Goal: Task Accomplishment & Management: Manage account settings

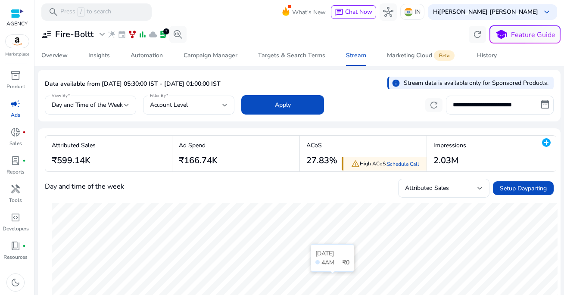
select select "*"
select select "****"
select select "*"
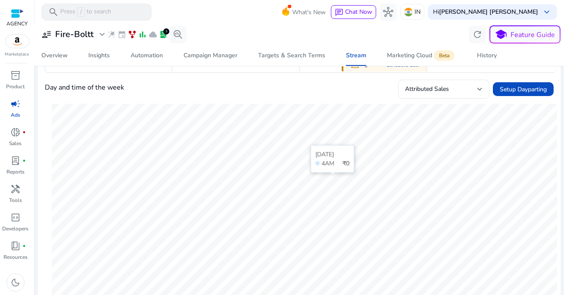
scroll to position [22, 0]
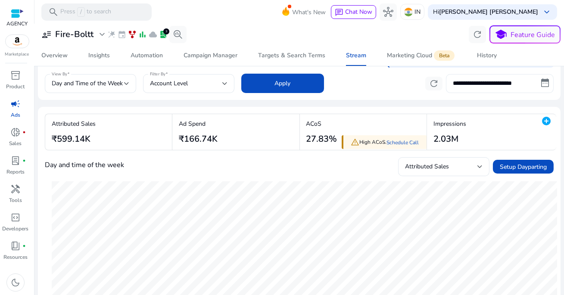
click at [481, 81] on input "**********" at bounding box center [500, 83] width 108 height 19
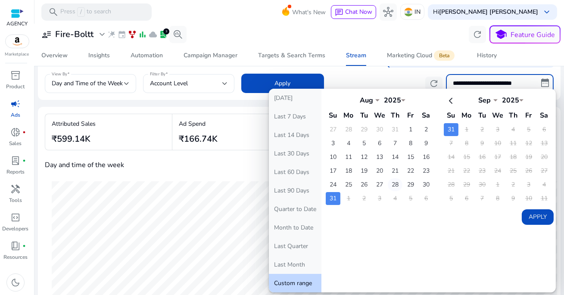
click at [391, 183] on td "28" at bounding box center [395, 184] width 15 height 13
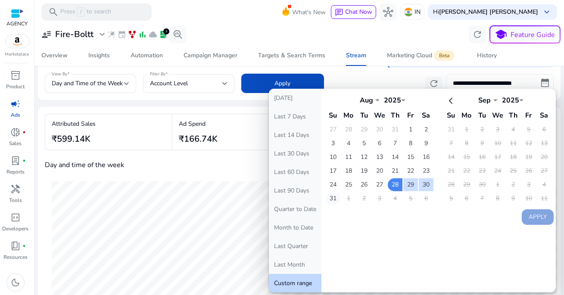
click at [332, 192] on td "31" at bounding box center [333, 198] width 15 height 13
click at [542, 218] on button "Apply" at bounding box center [538, 217] width 32 height 16
type input "**********"
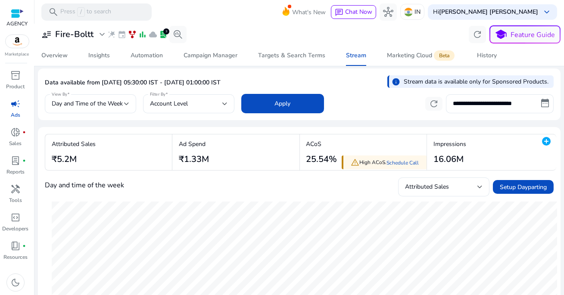
scroll to position [0, 0]
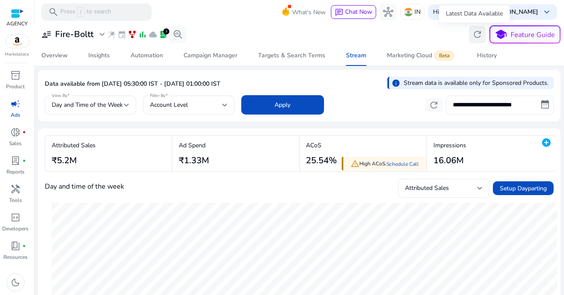
click at [475, 37] on span "refresh" at bounding box center [477, 34] width 10 height 10
click at [16, 42] on img at bounding box center [17, 41] width 23 height 13
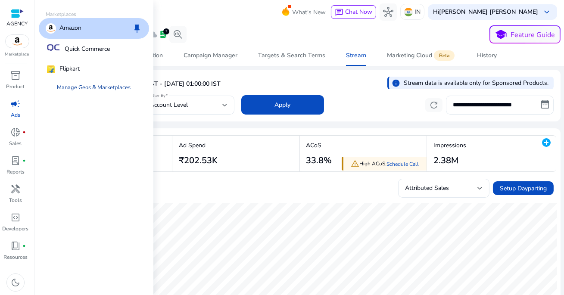
click at [91, 87] on link "Manage Geos & Marketplaces" at bounding box center [93, 88] width 87 height 16
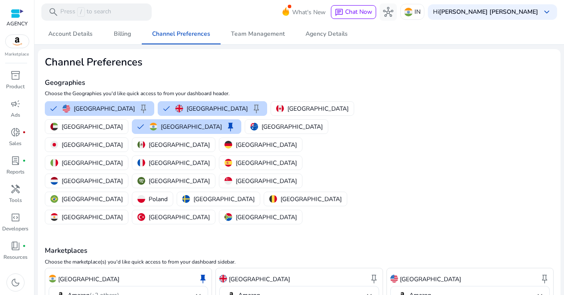
scroll to position [6, 0]
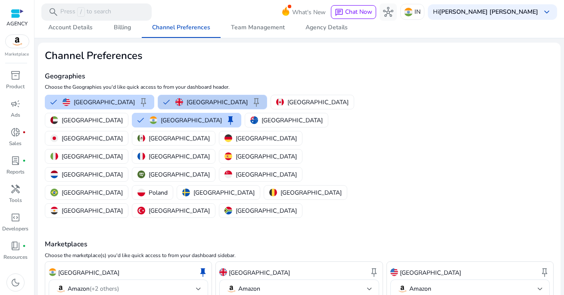
click at [195, 108] on button "United Kingdom keep" at bounding box center [212, 102] width 109 height 14
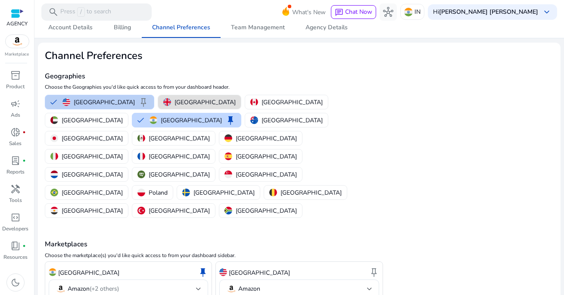
click at [95, 101] on p "United States" at bounding box center [104, 102] width 61 height 9
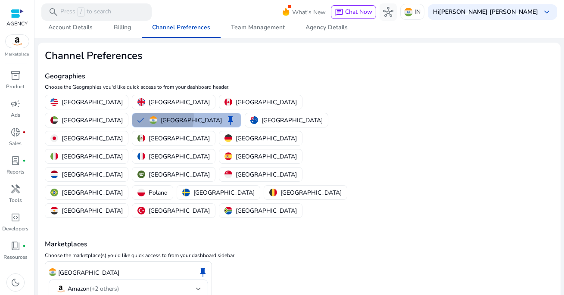
click at [236, 115] on div "India keep" at bounding box center [193, 120] width 86 height 10
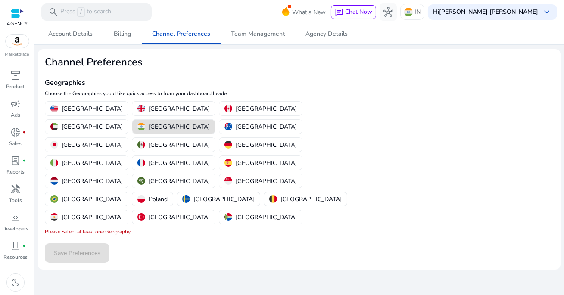
click at [88, 244] on div "Save Preferences" at bounding box center [299, 253] width 509 height 19
click at [210, 122] on p "India" at bounding box center [179, 126] width 61 height 9
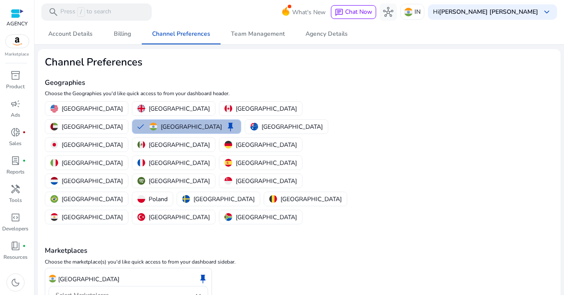
scroll to position [4, 0]
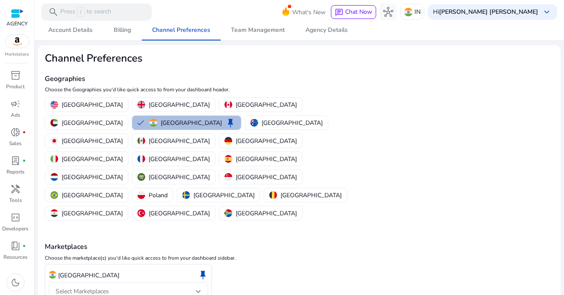
click at [153, 282] on div "Select Marketplaces" at bounding box center [129, 291] width 146 height 19
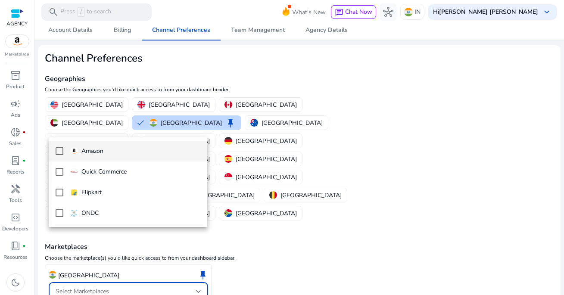
click at [114, 152] on span "Amazon" at bounding box center [135, 151] width 130 height 9
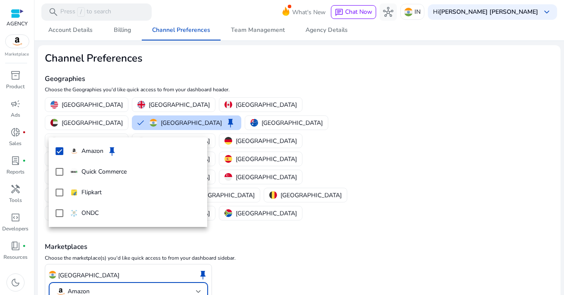
click at [89, 285] on div at bounding box center [282, 147] width 564 height 295
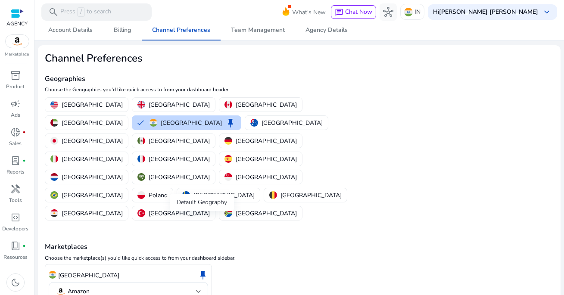
click at [201, 270] on span "keep" at bounding box center [203, 275] width 10 height 10
click at [188, 287] on mat-select-trigger "Amazon" at bounding box center [126, 292] width 141 height 10
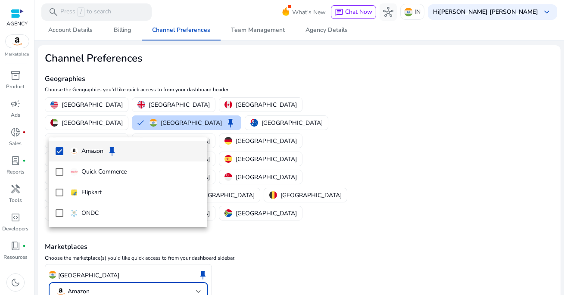
click at [269, 192] on div at bounding box center [282, 147] width 564 height 295
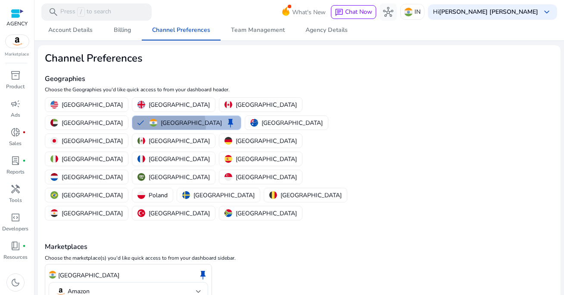
click at [222, 119] on p "India" at bounding box center [191, 123] width 61 height 9
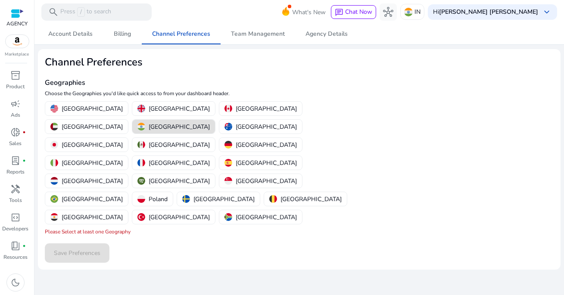
click at [107, 244] on div "Save Preferences" at bounding box center [299, 253] width 509 height 19
click at [210, 122] on p "India" at bounding box center [179, 126] width 61 height 9
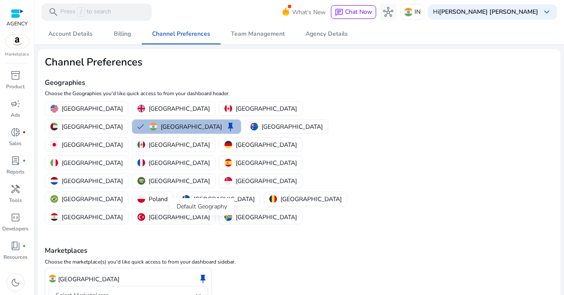
click at [201, 274] on span "keep" at bounding box center [203, 279] width 10 height 10
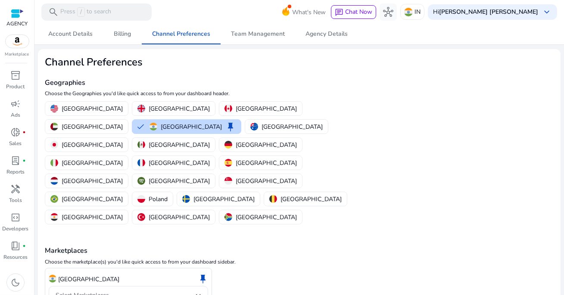
click at [201, 274] on span "keep" at bounding box center [203, 279] width 10 height 10
click at [179, 291] on div "Select Marketplaces" at bounding box center [126, 295] width 141 height 9
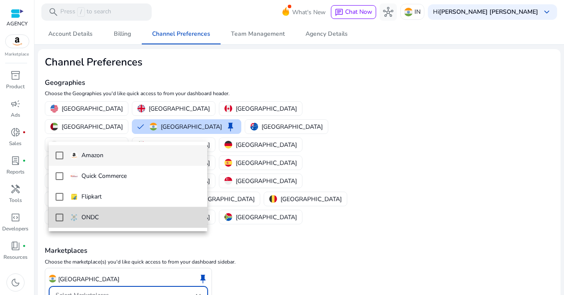
click at [111, 216] on span "ONDC" at bounding box center [135, 217] width 130 height 9
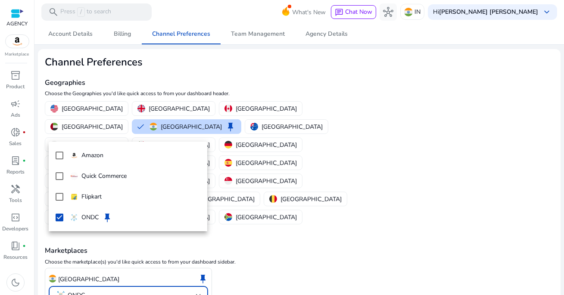
click at [87, 286] on div at bounding box center [282, 147] width 564 height 295
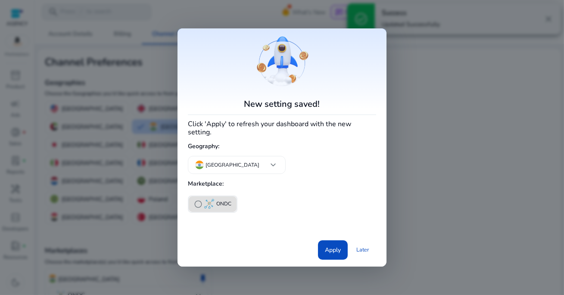
click at [220, 201] on p "ONDC" at bounding box center [223, 204] width 15 height 9
click at [328, 248] on span "Apply" at bounding box center [333, 250] width 16 height 9
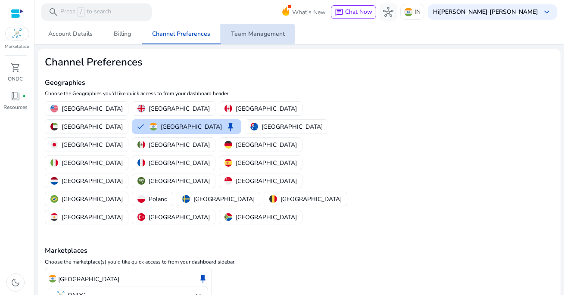
click at [254, 34] on span "Team Management" at bounding box center [258, 34] width 54 height 6
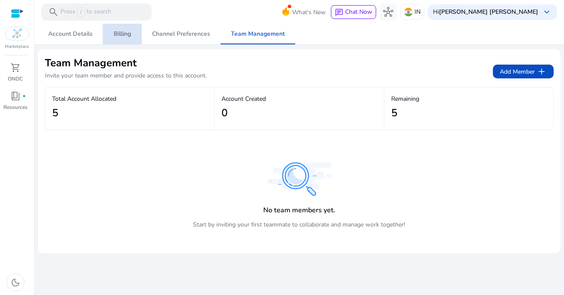
click at [128, 41] on span "Billing" at bounding box center [122, 34] width 17 height 21
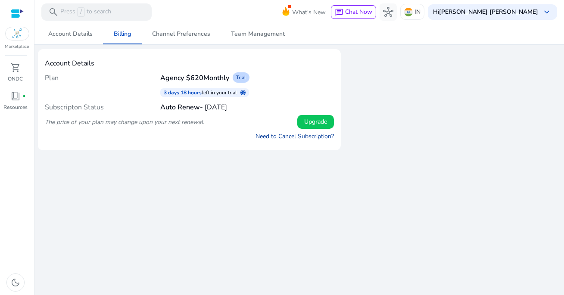
click at [285, 135] on link "Need to Cancel Subscription?" at bounding box center [295, 136] width 78 height 9
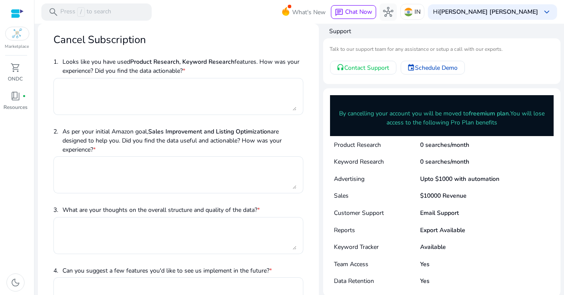
scroll to position [2, 0]
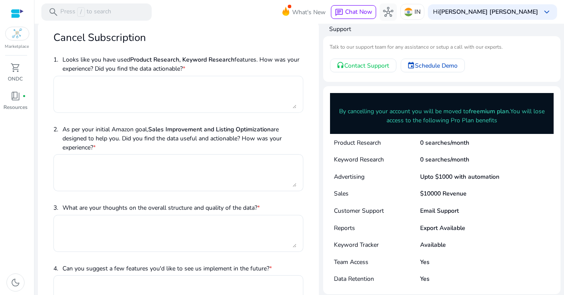
click at [200, 111] on div at bounding box center [178, 94] width 236 height 37
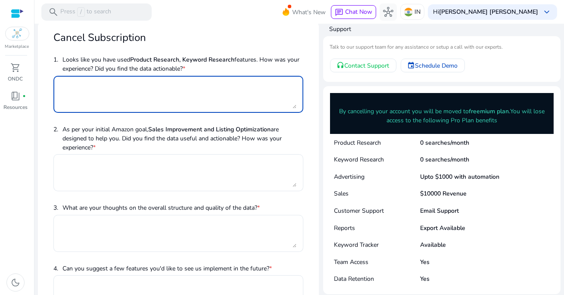
click at [191, 92] on textarea at bounding box center [178, 94] width 236 height 28
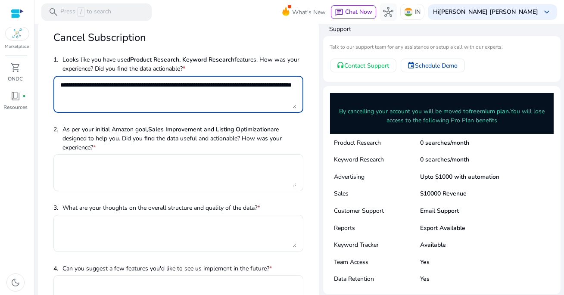
click at [77, 84] on textarea "**********" at bounding box center [178, 94] width 236 height 28
click at [166, 94] on textarea "**********" at bounding box center [178, 94] width 236 height 28
type textarea "**********"
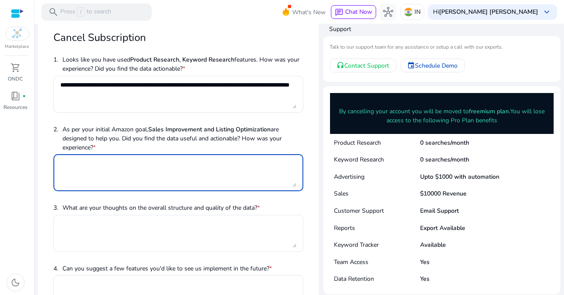
click at [144, 175] on textarea at bounding box center [178, 173] width 236 height 28
paste textarea "**********"
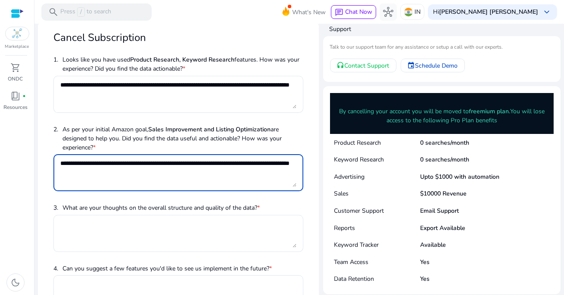
scroll to position [58, 0]
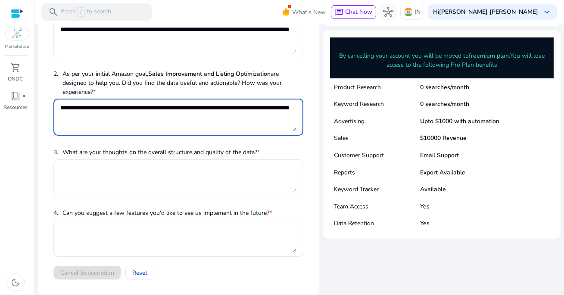
type textarea "**********"
click at [144, 172] on textarea at bounding box center [178, 178] width 236 height 28
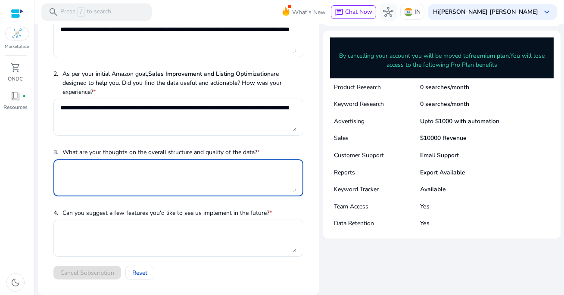
paste textarea "**********"
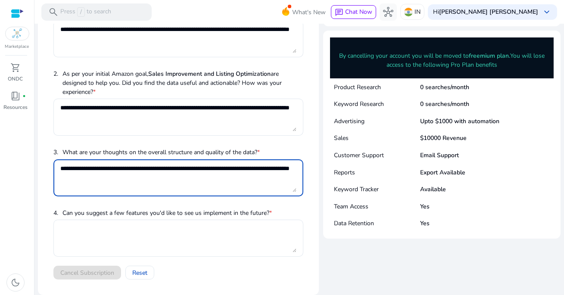
click at [159, 175] on textarea "**********" at bounding box center [178, 178] width 236 height 28
type textarea "**********"
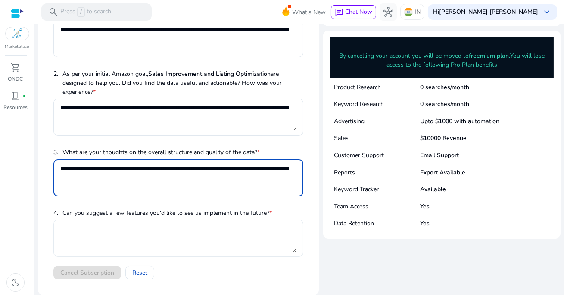
click at [164, 231] on textarea at bounding box center [178, 238] width 236 height 28
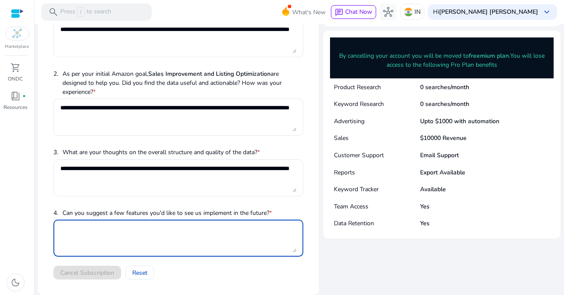
paste textarea "**********"
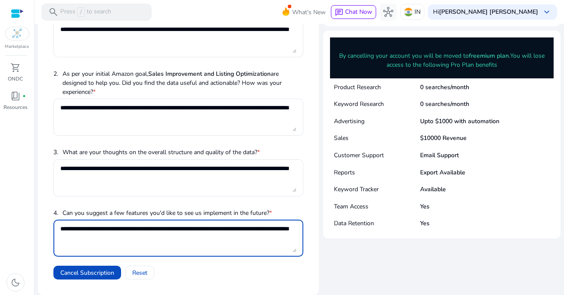
click at [164, 231] on textarea "**********" at bounding box center [178, 238] width 236 height 28
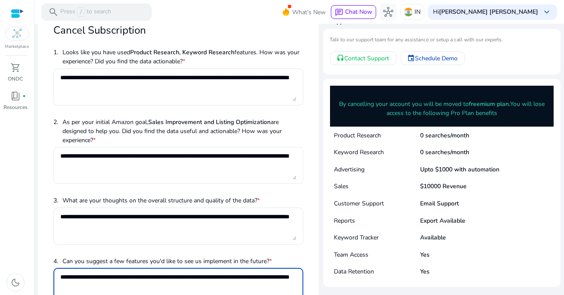
scroll to position [9, 0]
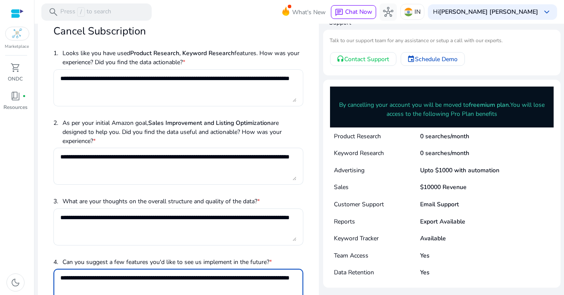
type textarea "**********"
click at [172, 86] on textarea "**********" at bounding box center [178, 88] width 236 height 28
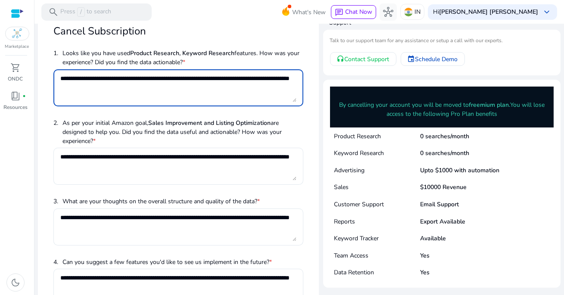
click at [172, 86] on textarea "**********" at bounding box center [178, 88] width 236 height 28
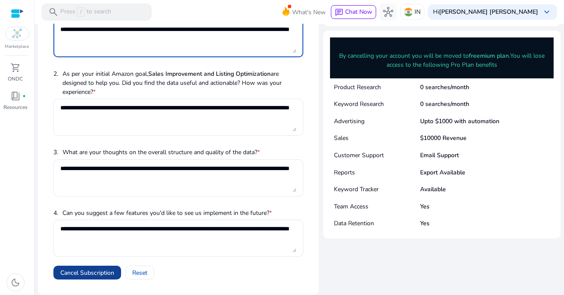
click at [102, 272] on span "Cancel Subscription" at bounding box center [87, 273] width 54 height 9
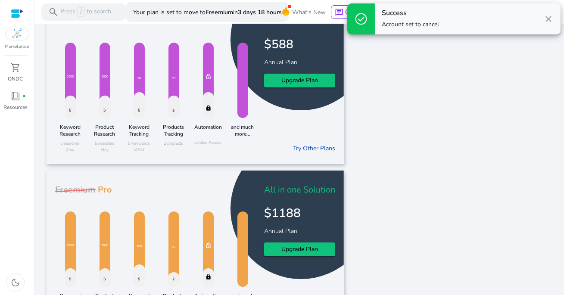
scroll to position [47, 0]
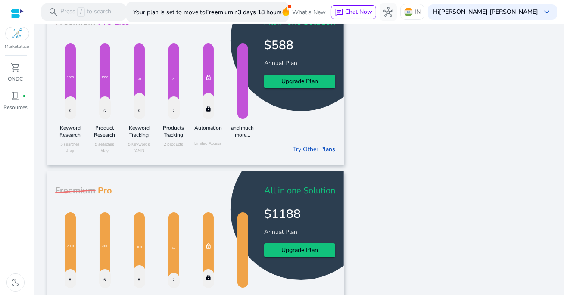
click at [174, 111] on div at bounding box center [174, 108] width 12 height 23
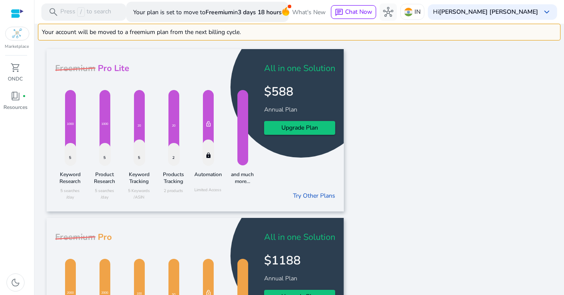
drag, startPoint x: 50, startPoint y: 31, endPoint x: 203, endPoint y: 38, distance: 153.6
click at [200, 38] on div "Your account will be moved to a freemium plan from the next billing cycle." at bounding box center [299, 32] width 523 height 17
click at [203, 38] on div "Your account will be moved to a freemium plan from the next billing cycle." at bounding box center [299, 32] width 523 height 17
click at [172, 29] on div "Your account will be moved to a freemium plan from the next billing cycle." at bounding box center [299, 32] width 523 height 17
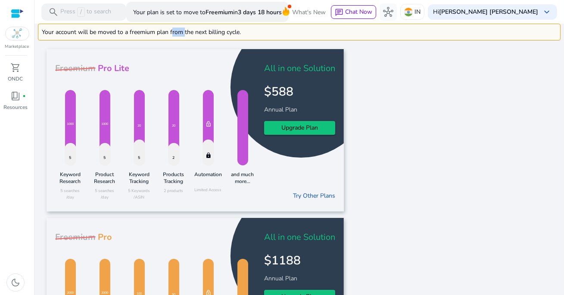
click at [172, 29] on div "Your account will be moved to a freemium plan from the next billing cycle." at bounding box center [299, 32] width 523 height 17
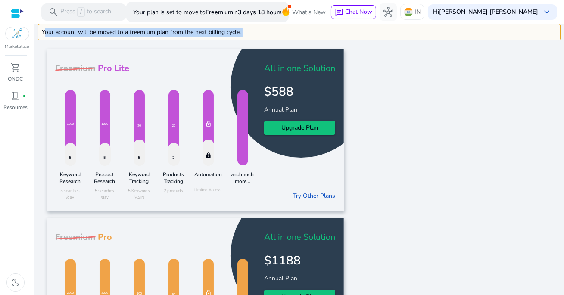
click at [194, 33] on div "Your account will be moved to a freemium plan from the next billing cycle." at bounding box center [299, 32] width 523 height 17
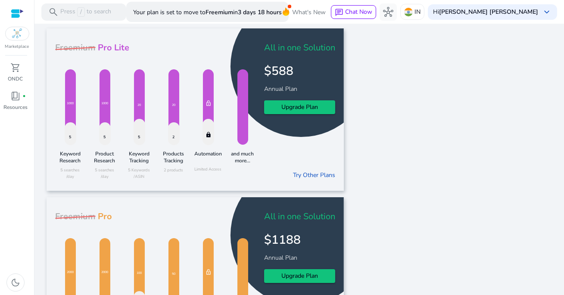
scroll to position [22, 0]
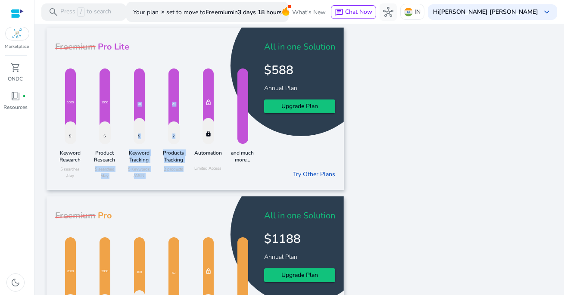
drag, startPoint x: 92, startPoint y: 169, endPoint x: 193, endPoint y: 177, distance: 100.7
click at [193, 177] on div "5 1000 Keyword Research 5 searches /day 5 1000 Product Research 5 searches /day…" at bounding box center [156, 120] width 203 height 121
click at [193, 177] on div "lock lock_open Automation Limited Access" at bounding box center [208, 120] width 30 height 121
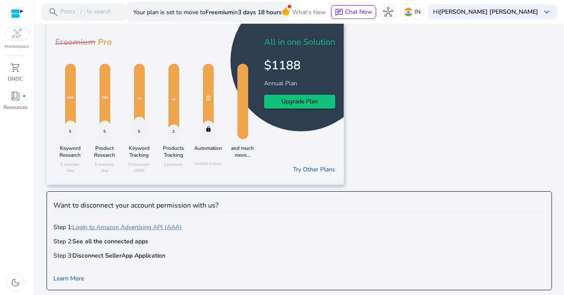
scroll to position [198, 0]
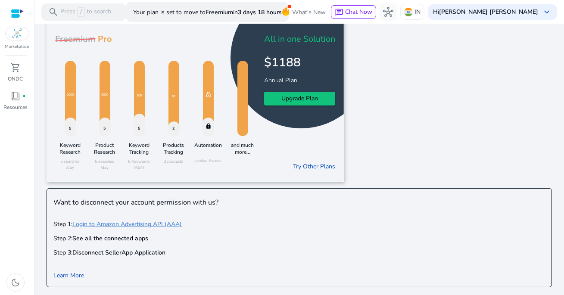
click at [128, 240] on b "See all the connected apps" at bounding box center [110, 238] width 76 height 8
click at [117, 239] on b "See all the connected apps" at bounding box center [110, 238] width 76 height 8
click at [114, 253] on b "Disconnect SellerApp Application" at bounding box center [118, 253] width 93 height 8
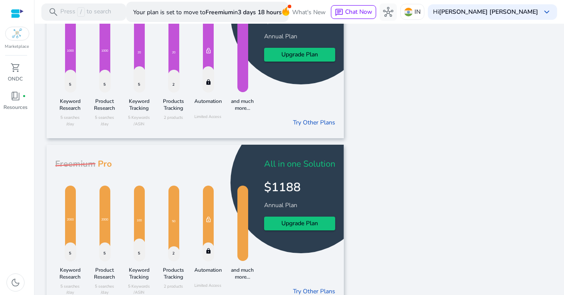
scroll to position [0, 0]
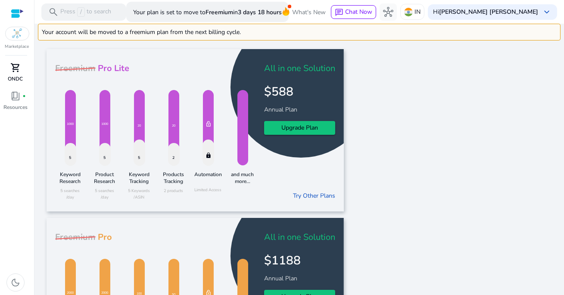
click at [16, 75] on link "shopping_cart ONDC" at bounding box center [15, 75] width 31 height 28
click at [18, 37] on img at bounding box center [17, 33] width 10 height 10
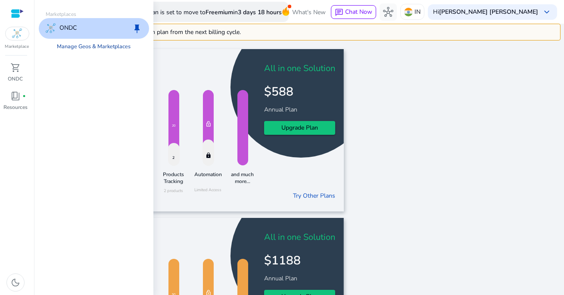
click at [76, 47] on link "Manage Geos & Marketplaces" at bounding box center [93, 47] width 87 height 16
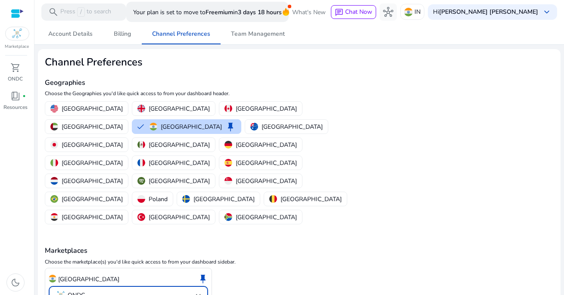
click at [150, 291] on mat-select-trigger "ONDC" at bounding box center [126, 296] width 141 height 10
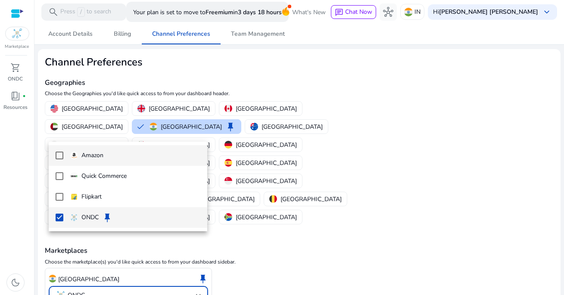
click at [122, 158] on span "Amazon" at bounding box center [135, 155] width 130 height 9
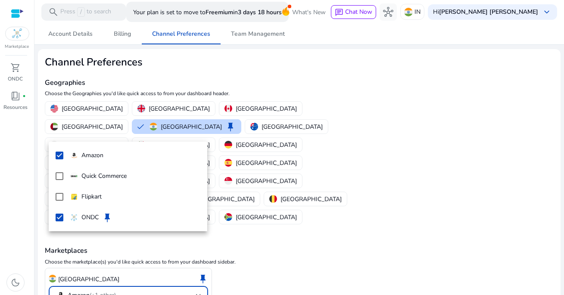
click at [90, 287] on div at bounding box center [282, 147] width 564 height 295
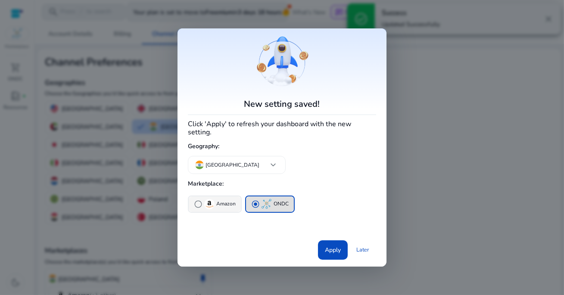
click at [216, 206] on button "radio_button_unchecked Amazon" at bounding box center [215, 205] width 52 height 16
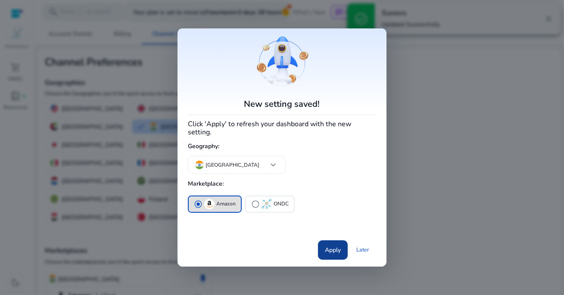
click at [331, 247] on span "Apply" at bounding box center [333, 250] width 16 height 9
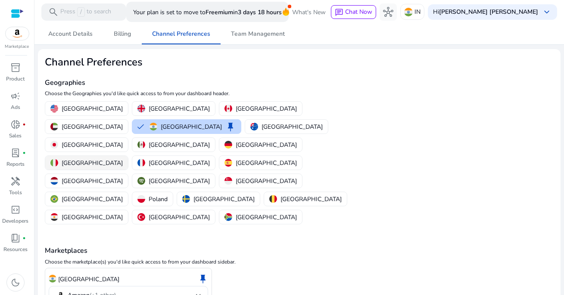
scroll to position [6, 0]
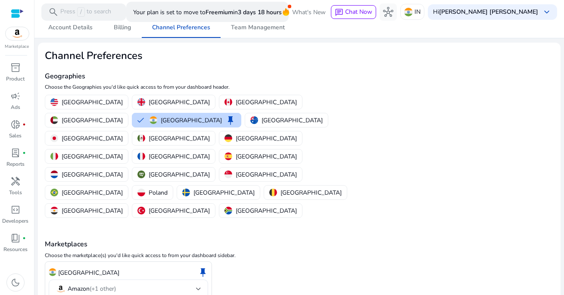
click at [183, 284] on mat-select-trigger "Amazon (+1 other)" at bounding box center [126, 289] width 141 height 10
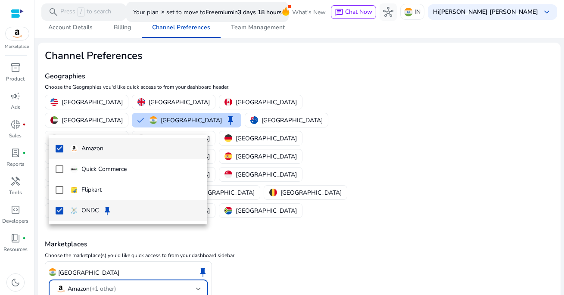
click at [59, 212] on mat-pseudo-checkbox at bounding box center [60, 211] width 8 height 8
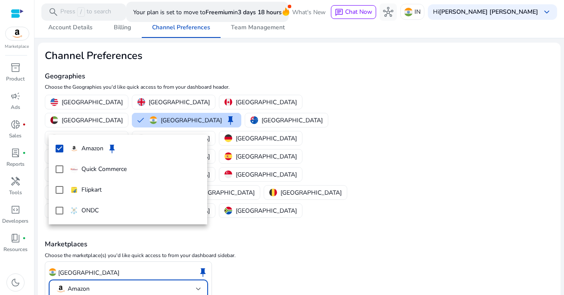
click at [82, 281] on div at bounding box center [282, 147] width 564 height 295
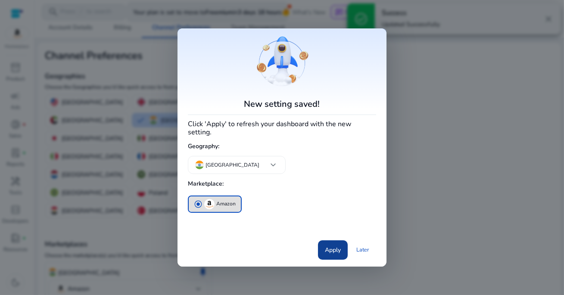
click at [337, 251] on span at bounding box center [333, 250] width 30 height 21
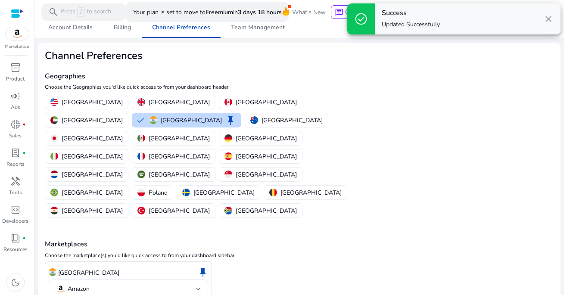
scroll to position [0, 0]
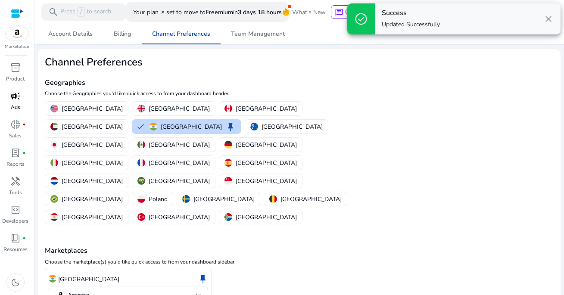
click at [16, 97] on span "campaign" at bounding box center [15, 96] width 10 height 10
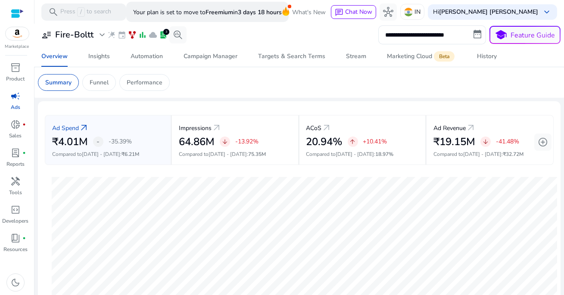
click at [13, 37] on img at bounding box center [17, 33] width 23 height 13
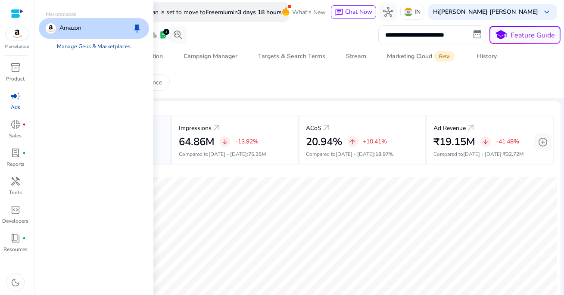
click at [94, 47] on link "Manage Geos & Marketplaces" at bounding box center [93, 47] width 87 height 16
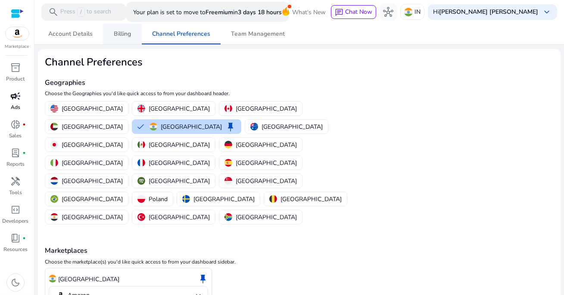
click at [125, 34] on span "Billing" at bounding box center [122, 34] width 17 height 6
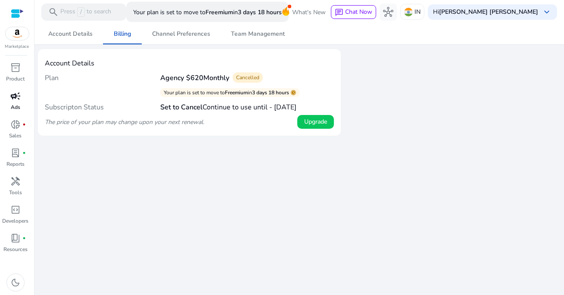
click at [222, 110] on h4 "Set to Cancel Continue to use until - Sep 4, 2025" at bounding box center [228, 107] width 136 height 8
click at [230, 146] on div "We are getting things ready for you... Account Details Billing Channel Preferen…" at bounding box center [299, 160] width 523 height 272
click at [255, 77] on span "Cancelled" at bounding box center [247, 77] width 23 height 7
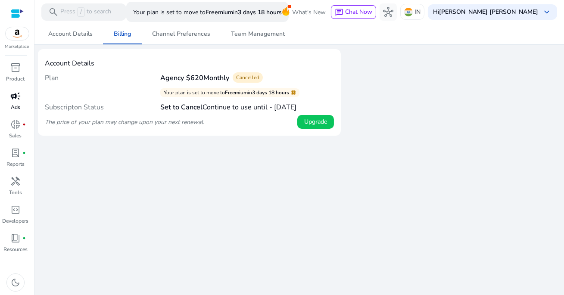
click at [255, 77] on span "Cancelled" at bounding box center [247, 77] width 23 height 7
drag, startPoint x: 226, startPoint y: 91, endPoint x: 273, endPoint y: 92, distance: 47.0
click at [273, 92] on p "Your plan is set to move to Freemium in 3 days 18 hours" at bounding box center [226, 92] width 125 height 7
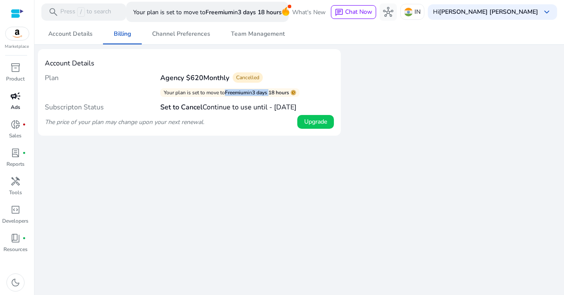
click at [273, 92] on b "3 days 18 hours" at bounding box center [270, 92] width 37 height 7
drag, startPoint x: 274, startPoint y: 104, endPoint x: 312, endPoint y: 104, distance: 37.9
click at [292, 104] on h4 "Set to Cancel Continue to use until - Sep 4, 2025" at bounding box center [228, 107] width 136 height 8
click at [292, 150] on div "We are getting things ready for you... Account Details Billing Channel Preferen…" at bounding box center [299, 160] width 523 height 272
click at [84, 32] on span "Account Details" at bounding box center [70, 34] width 44 height 6
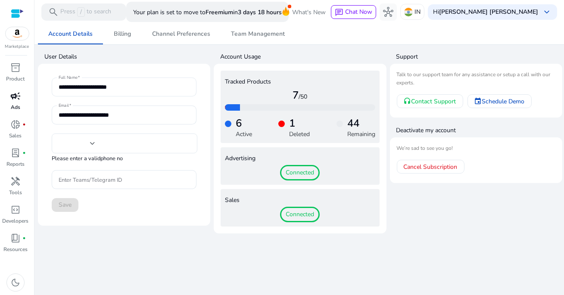
type input "***"
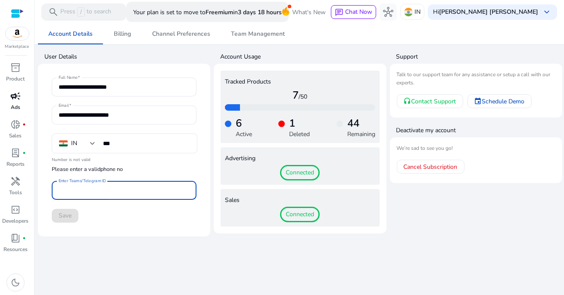
click at [120, 187] on input "Enter Teams/Telegram ID" at bounding box center [124, 190] width 131 height 9
click at [139, 243] on div "**********" at bounding box center [299, 160] width 523 height 272
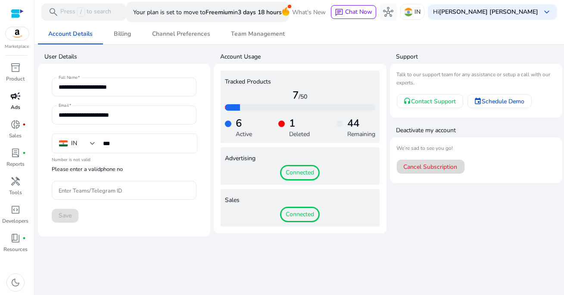
click at [437, 168] on span "Cancel Subscription" at bounding box center [431, 166] width 54 height 9
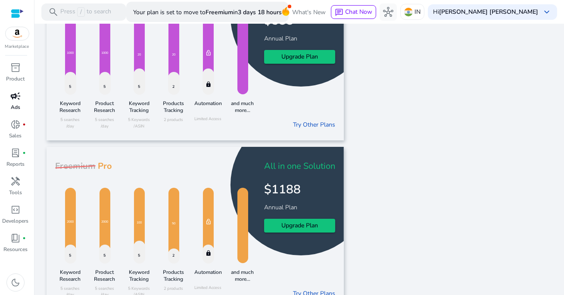
scroll to position [45, 0]
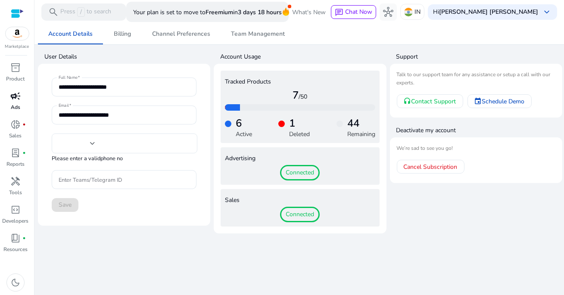
type input "***"
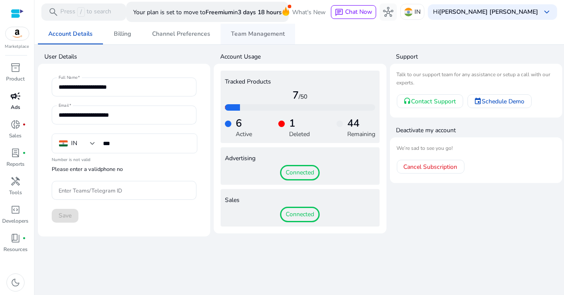
click at [256, 38] on span "Team Management" at bounding box center [258, 34] width 54 height 21
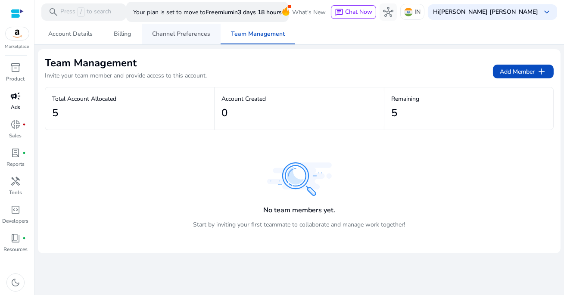
click at [190, 37] on span "Channel Preferences" at bounding box center [181, 34] width 58 height 6
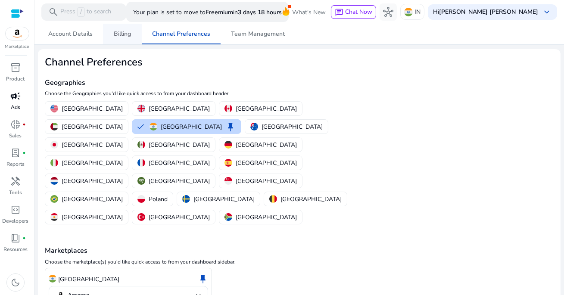
click at [129, 36] on span "Billing" at bounding box center [122, 34] width 17 height 6
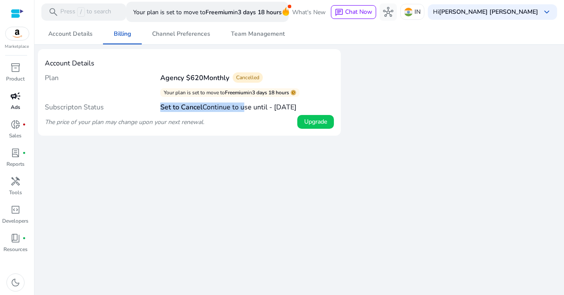
drag, startPoint x: 160, startPoint y: 106, endPoint x: 252, endPoint y: 112, distance: 92.0
click at [252, 112] on h4 "Set to Cancel Continue to use until - Sep 4, 2025" at bounding box center [228, 107] width 136 height 8
click at [244, 109] on h4 "Set to Cancel Continue to use until - Sep 4, 2025" at bounding box center [228, 107] width 136 height 8
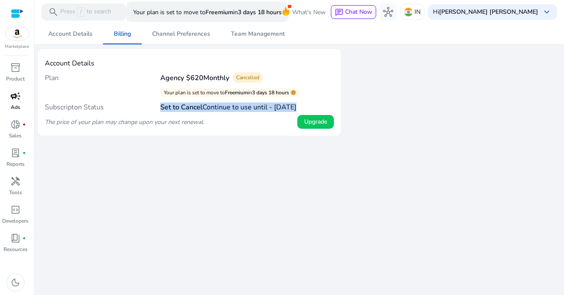
click at [244, 109] on h4 "Set to Cancel Continue to use until - Sep 4, 2025" at bounding box center [228, 107] width 136 height 8
click at [250, 145] on div "We are getting things ready for you... Account Details Billing Channel Preferen…" at bounding box center [299, 160] width 523 height 272
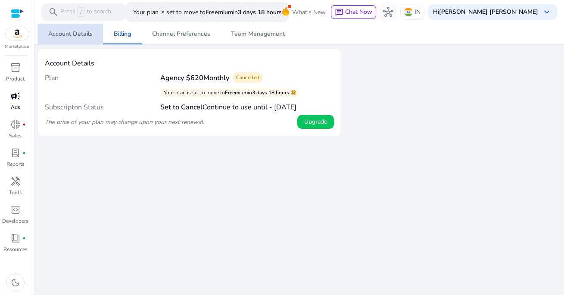
click at [82, 33] on span "Account Details" at bounding box center [70, 34] width 44 height 6
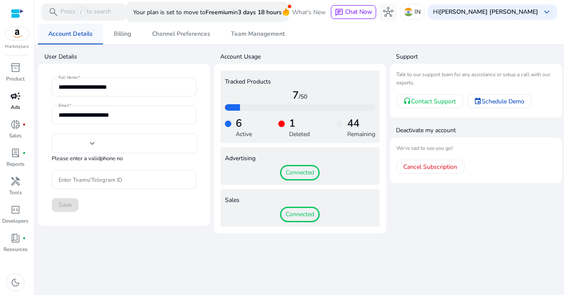
type input "***"
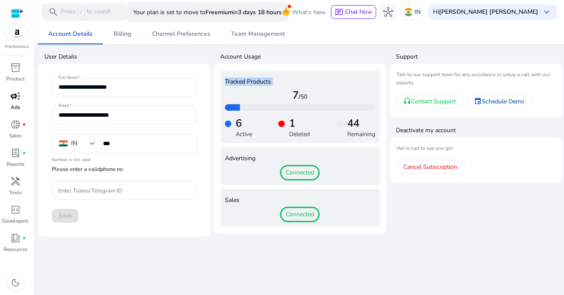
drag, startPoint x: 223, startPoint y: 84, endPoint x: 282, endPoint y: 86, distance: 59.1
click at [282, 87] on div "Tracked Products 7 /50 6 Active 1 Deleted 44 Remaining" at bounding box center [300, 107] width 159 height 72
click at [282, 86] on div "Tracked Products 7 /50 6 Active 1 Deleted 44 Remaining" at bounding box center [300, 107] width 159 height 72
drag, startPoint x: 291, startPoint y: 94, endPoint x: 326, endPoint y: 97, distance: 35.1
click at [326, 97] on h4 "7 /50" at bounding box center [300, 95] width 150 height 12
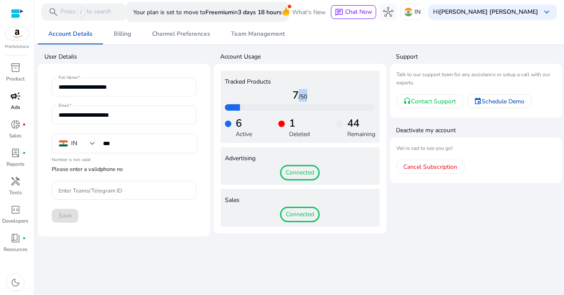
click at [326, 97] on h4 "7 /50" at bounding box center [300, 95] width 150 height 12
click at [264, 10] on b "3 days 18 hours" at bounding box center [260, 12] width 44 height 8
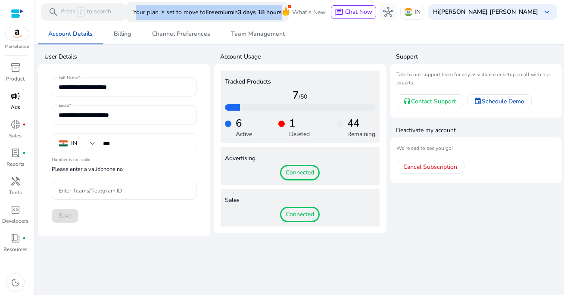
click at [264, 10] on b "3 days 18 hours" at bounding box center [260, 12] width 44 height 8
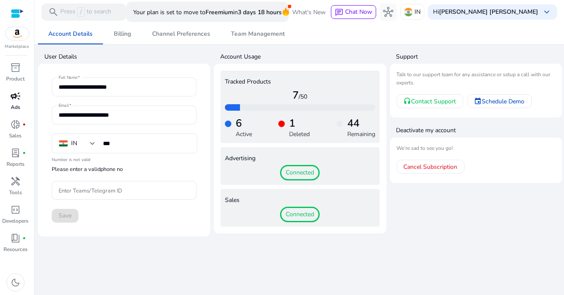
click at [15, 12] on div at bounding box center [17, 14] width 13 height 10
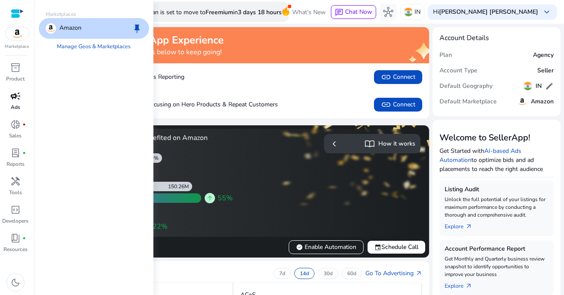
click at [21, 36] on img at bounding box center [17, 33] width 23 height 13
click at [19, 99] on span "campaign" at bounding box center [15, 96] width 10 height 10
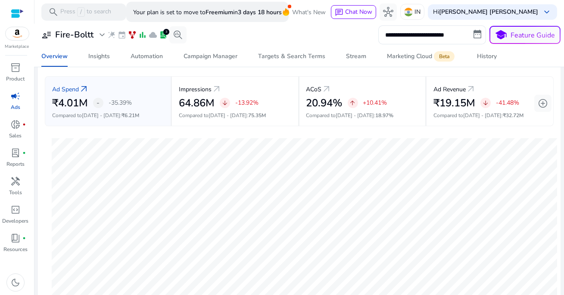
scroll to position [23, 0]
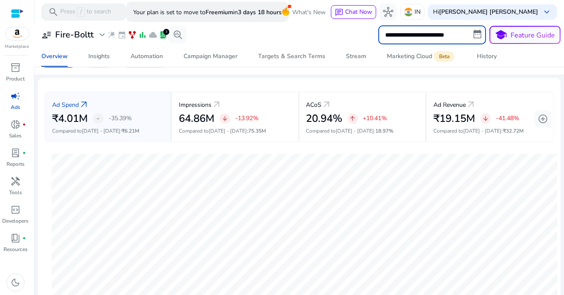
click at [440, 38] on input "**********" at bounding box center [432, 34] width 108 height 19
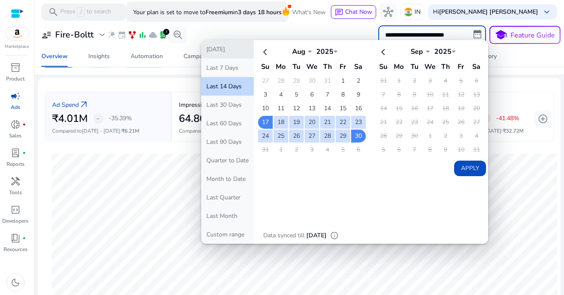
click at [228, 46] on button "[DATE]" at bounding box center [227, 49] width 53 height 19
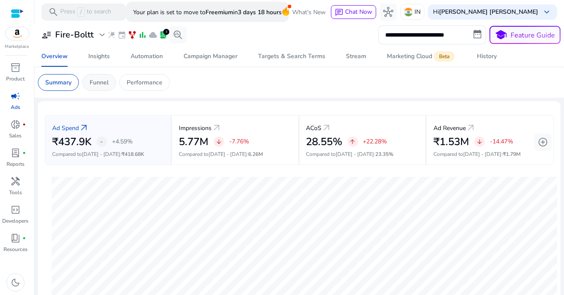
click at [105, 82] on p "Funnel" at bounding box center [99, 82] width 19 height 9
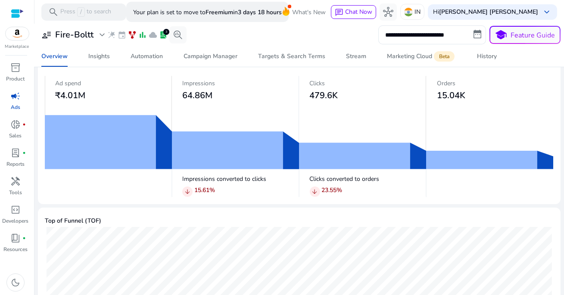
scroll to position [55, 0]
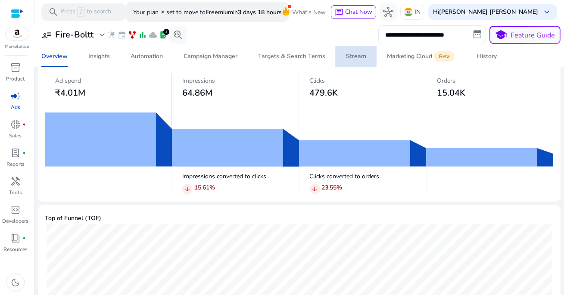
click at [356, 58] on div "Stream" at bounding box center [356, 56] width 20 height 6
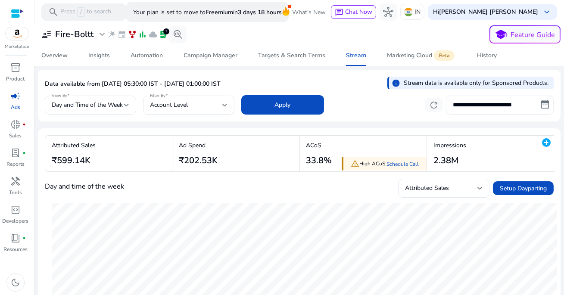
click at [475, 106] on input "**********" at bounding box center [500, 105] width 108 height 19
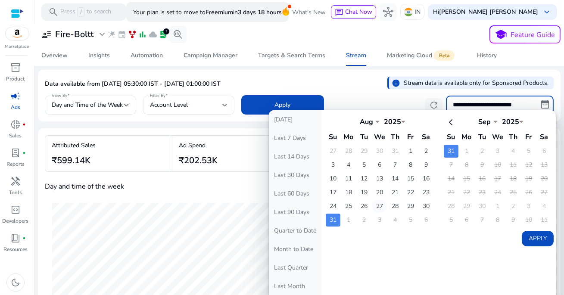
click at [376, 203] on td "27" at bounding box center [379, 206] width 15 height 13
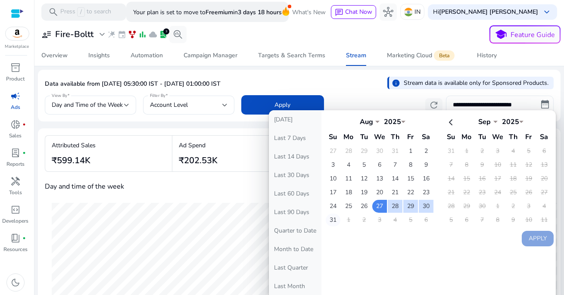
click at [334, 219] on td "31" at bounding box center [333, 220] width 15 height 13
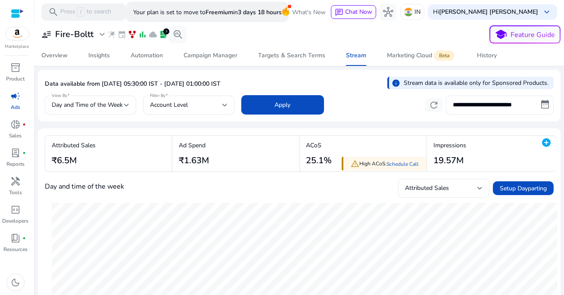
click at [250, 31] on div "**********" at bounding box center [299, 34] width 523 height 18
